Goal: Transaction & Acquisition: Purchase product/service

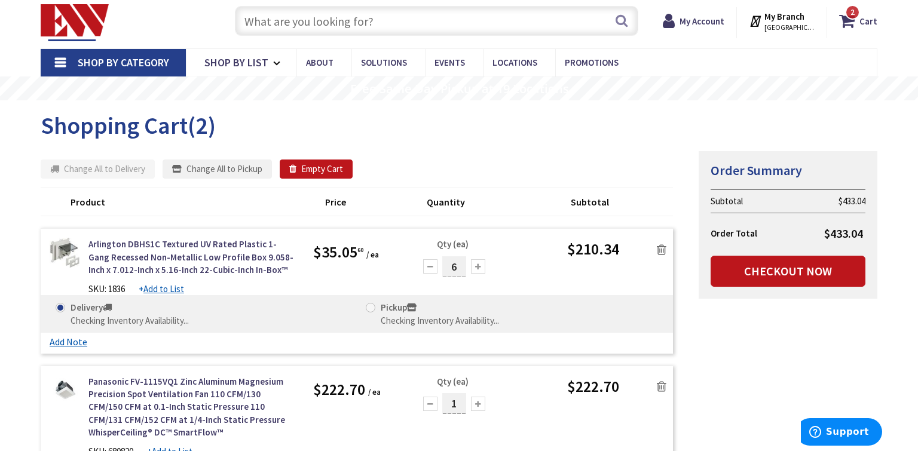
scroll to position [32, 0]
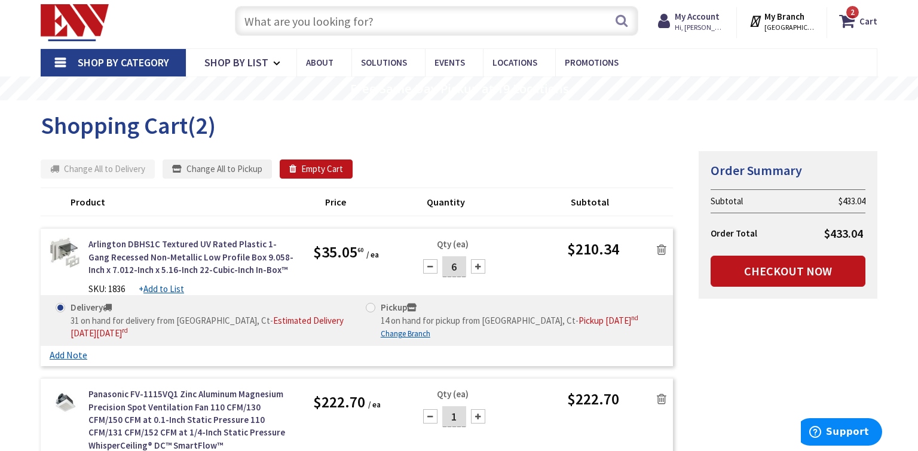
click at [375, 305] on span at bounding box center [371, 308] width 10 height 10
click at [375, 305] on input "Pickup 14 on hand for pickup from New Haven, Ct - Pickup Tuesday, September 2 nd" at bounding box center [373, 308] width 8 height 8
radio input "true"
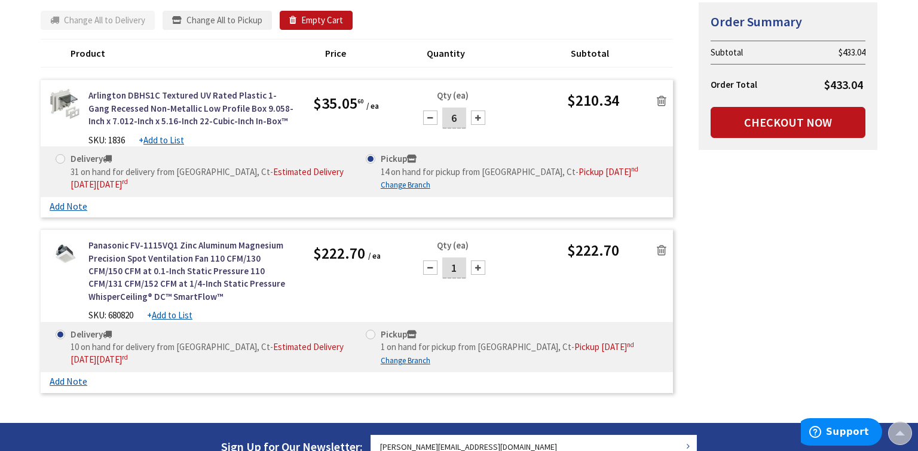
scroll to position [187, 0]
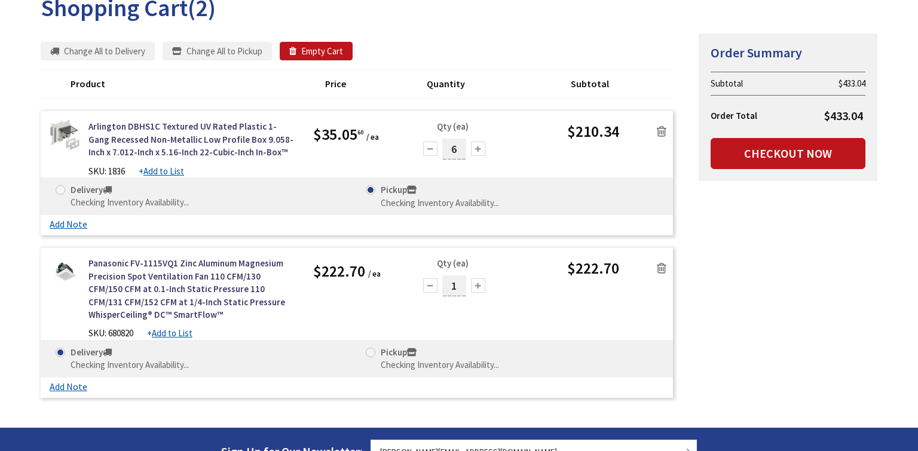
type input "[STREET_ADDRESS]"
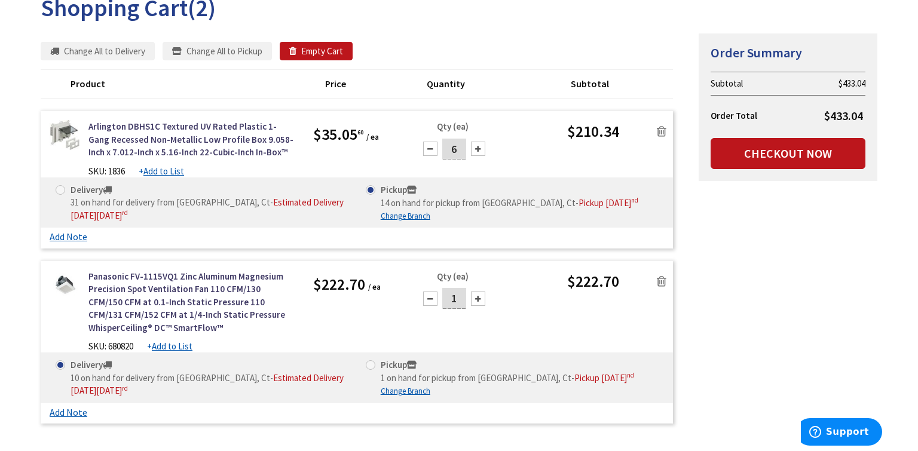
click at [371, 370] on span at bounding box center [371, 365] width 10 height 10
click at [371, 369] on input "Pickup 1 on hand for pickup from New Haven, Ct - Pickup Tuesday, September 2 nd" at bounding box center [373, 365] width 8 height 8
radio input "true"
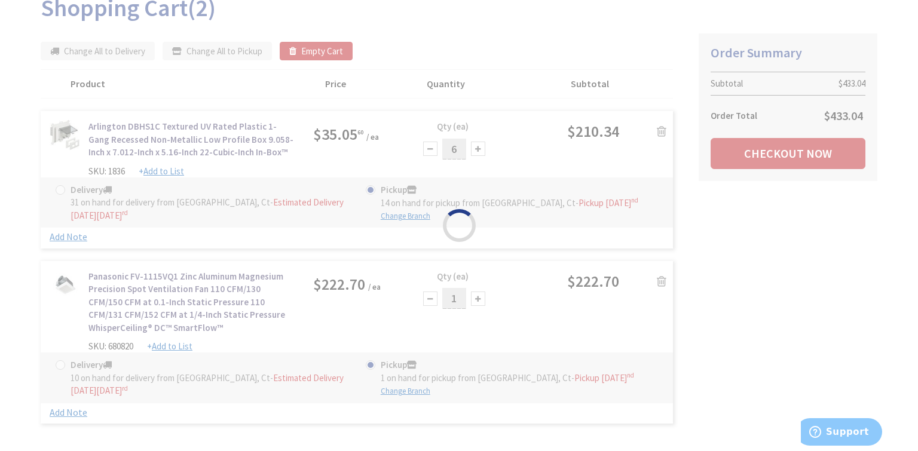
scroll to position [189, 0]
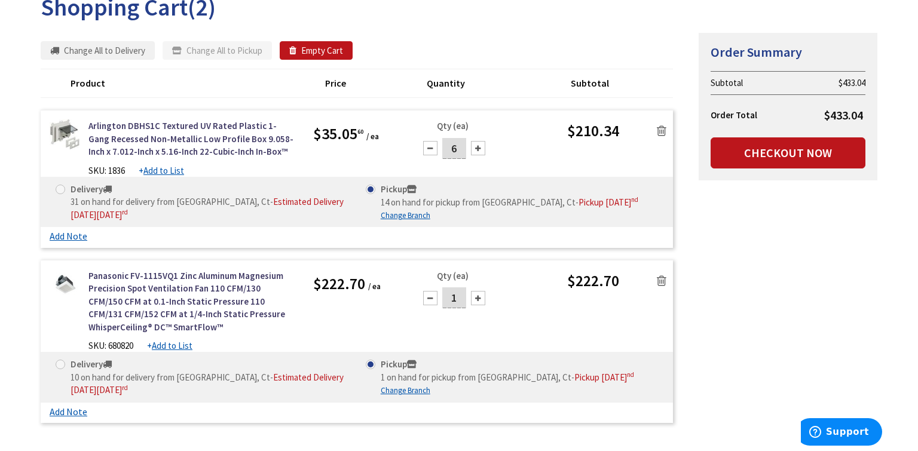
scroll to position [189, 0]
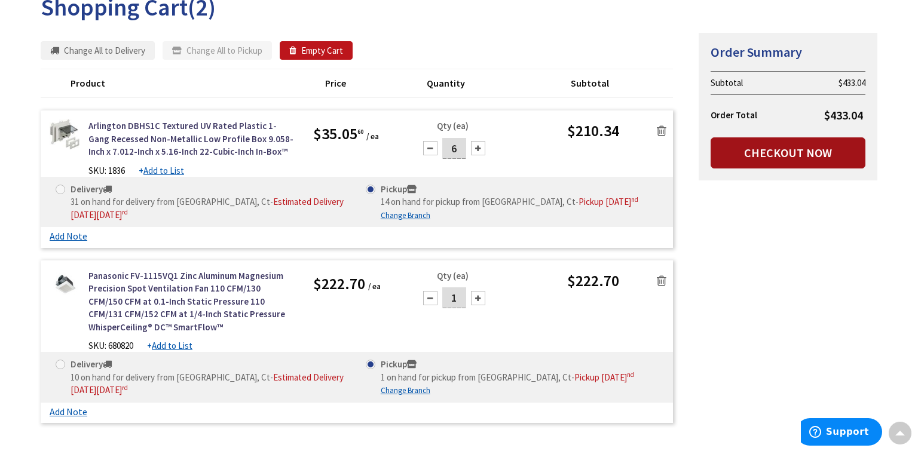
click at [748, 149] on link "Checkout Now" at bounding box center [788, 152] width 155 height 31
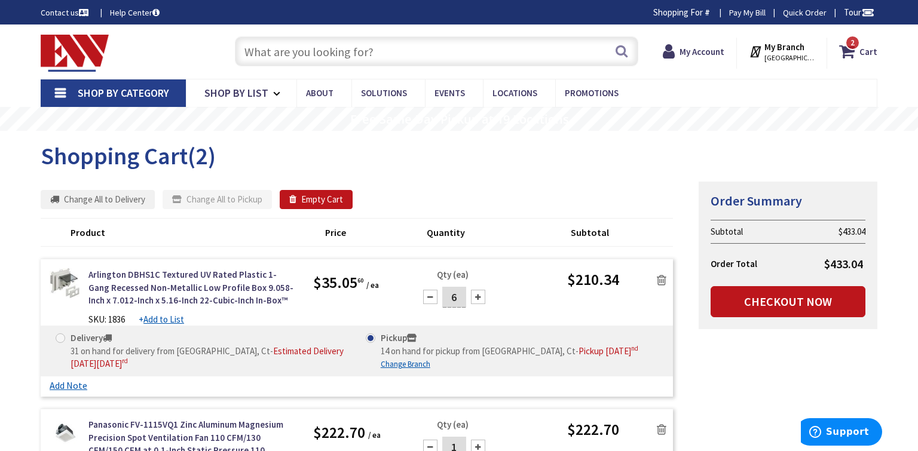
click at [353, 50] on input "text" at bounding box center [436, 51] width 403 height 30
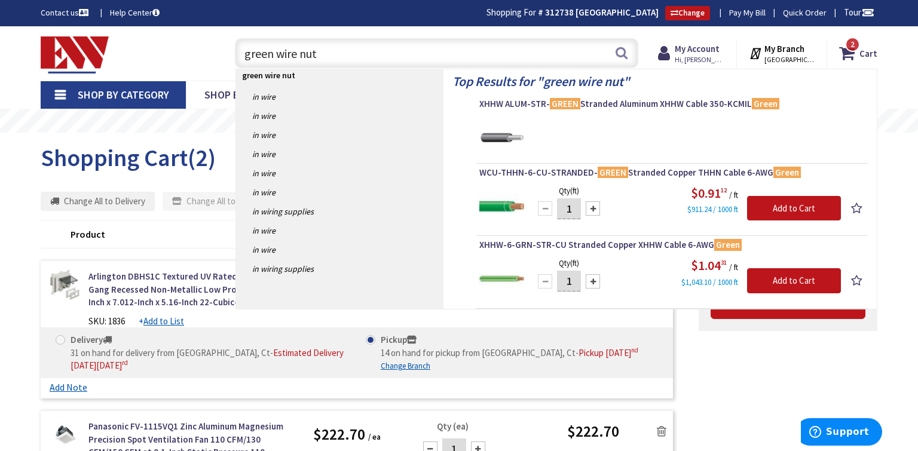
type input "green wire nuts"
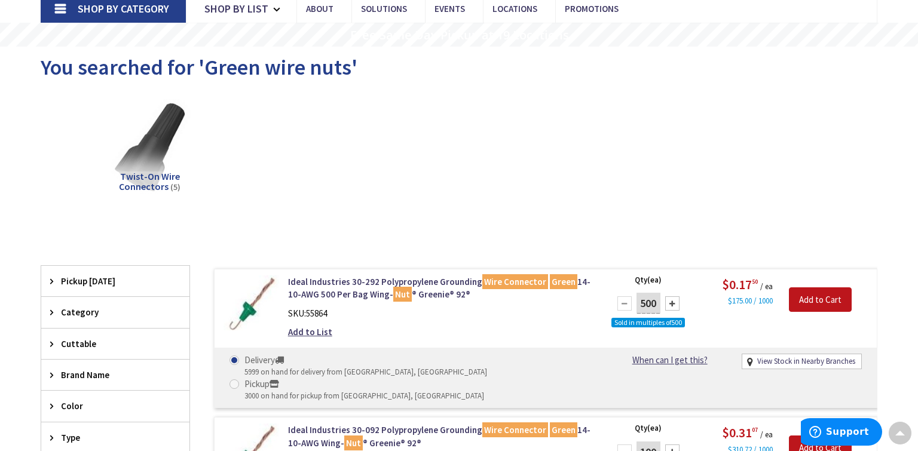
scroll to position [88, 0]
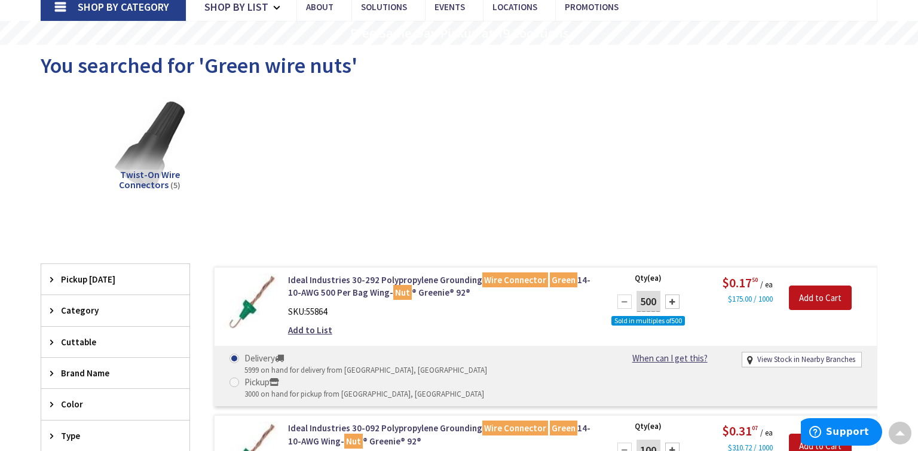
click at [240, 378] on input "Pickup 3000 on hand for pickup from New Haven, CT" at bounding box center [237, 382] width 8 height 8
radio input "true"
click at [805, 300] on input "Add to Cart" at bounding box center [820, 298] width 63 height 25
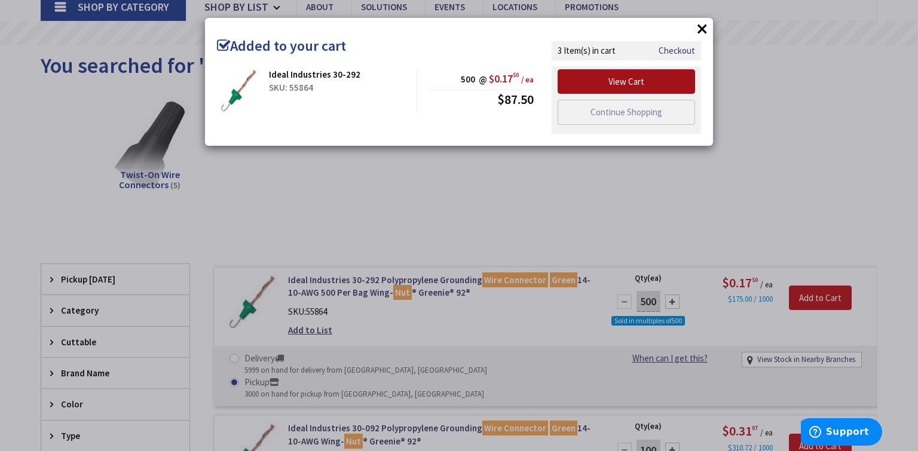
click at [635, 75] on link "View Cart" at bounding box center [626, 81] width 137 height 25
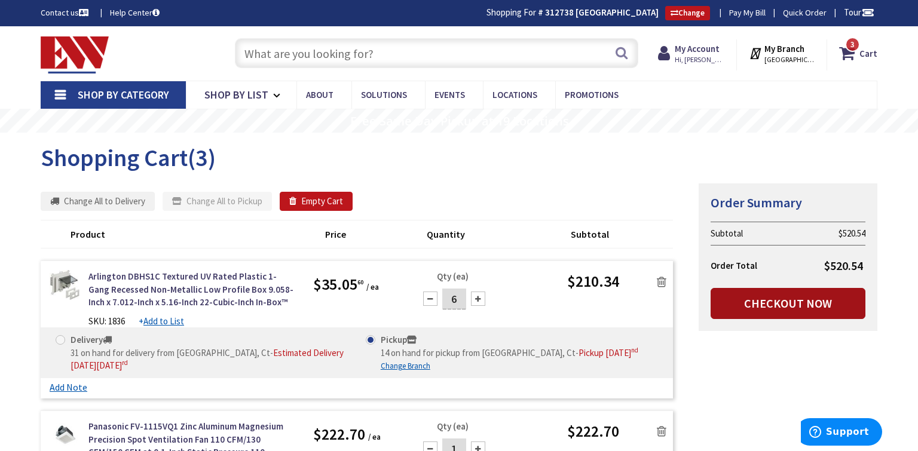
click at [826, 308] on link "Checkout Now" at bounding box center [788, 303] width 155 height 31
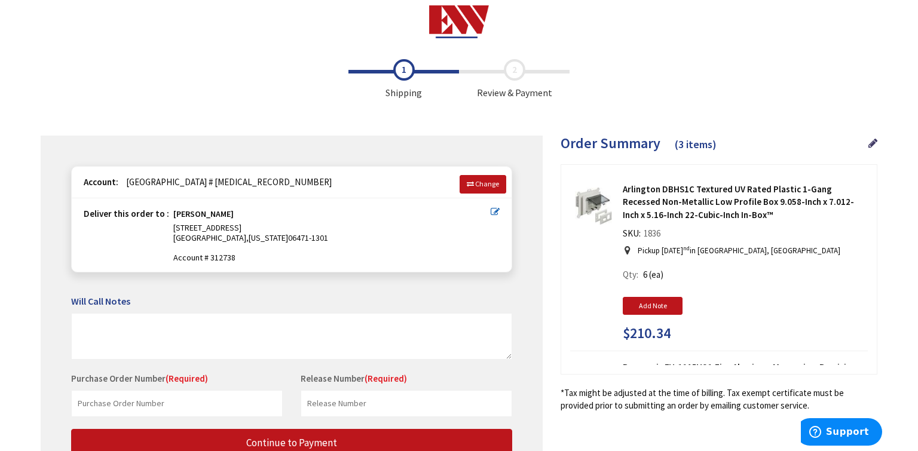
scroll to position [103, 0]
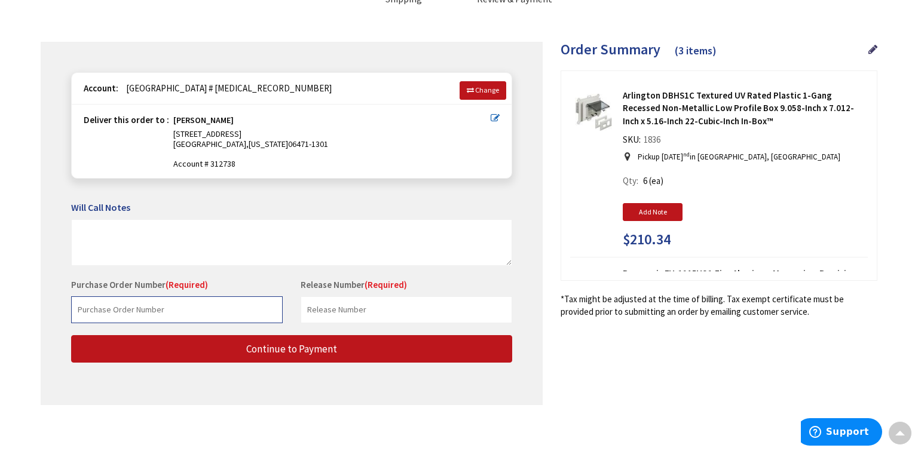
click at [164, 305] on input "text" at bounding box center [177, 309] width 212 height 27
type input "v"
type input "image replacement"
click at [384, 308] on input "text" at bounding box center [407, 309] width 212 height 27
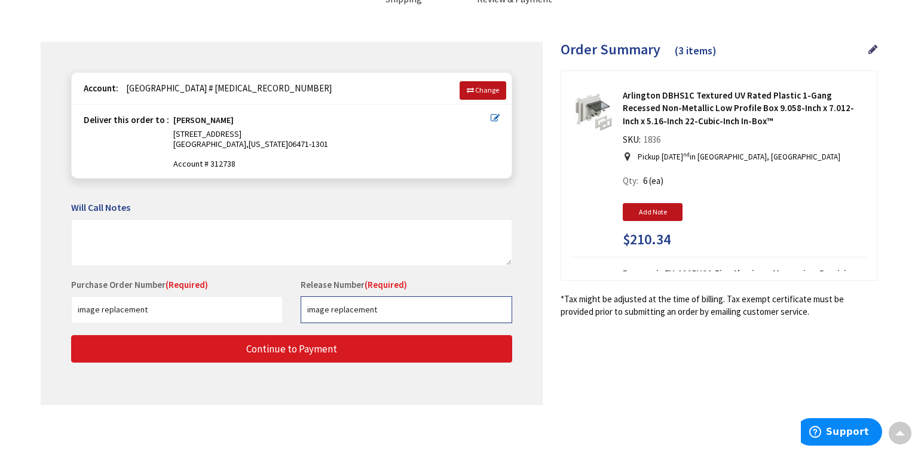
type input "image replacement"
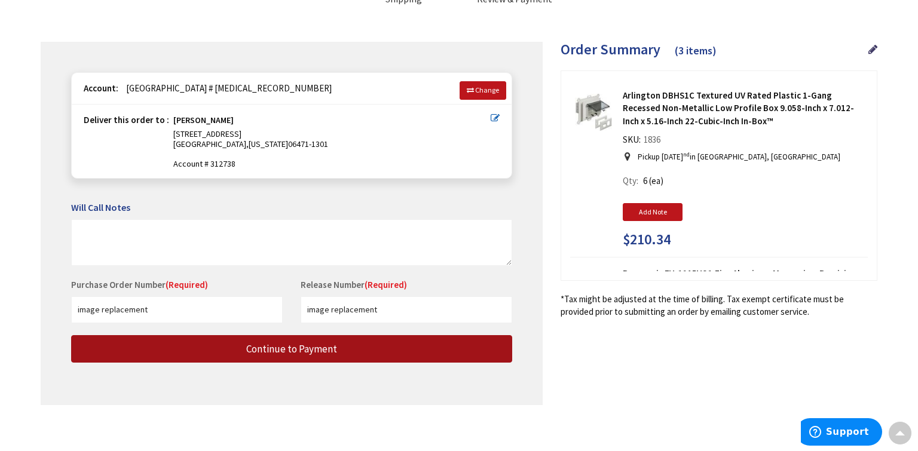
click at [378, 354] on button "Continue to Payment" at bounding box center [291, 349] width 441 height 28
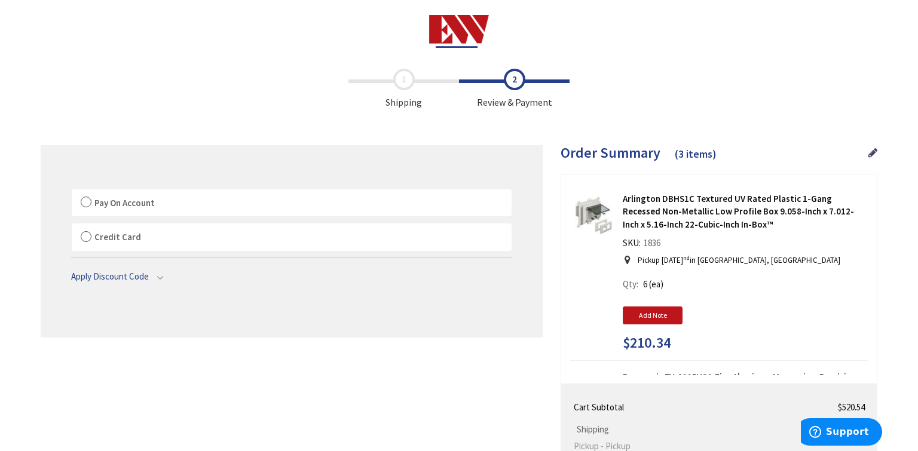
click at [259, 195] on label "Pay On Account" at bounding box center [292, 202] width 440 height 27
click at [72, 192] on input "Pay On Account" at bounding box center [72, 192] width 0 height 0
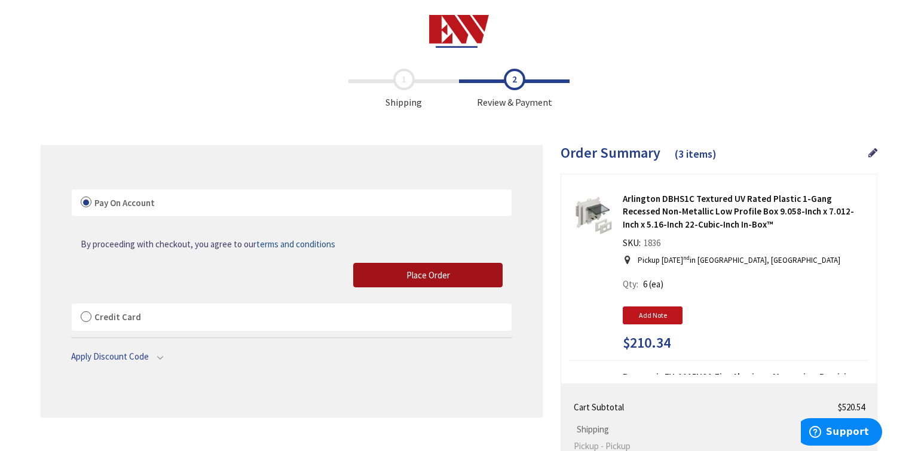
click at [395, 274] on button "Place Order" at bounding box center [427, 275] width 149 height 25
